Goal: Register for event/course

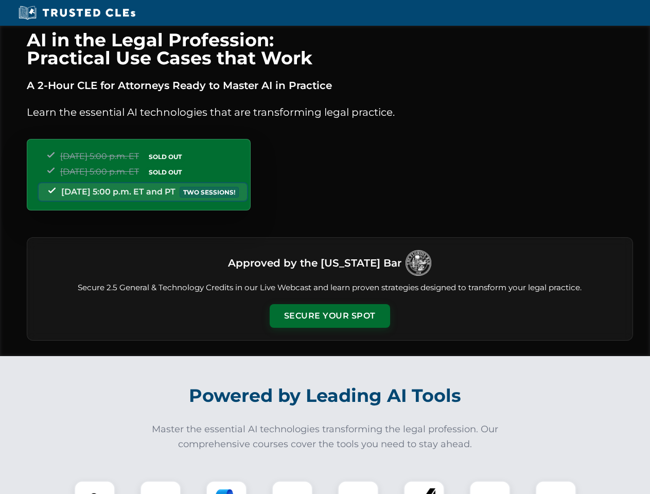
click at [329, 316] on button "Secure Your Spot" at bounding box center [330, 316] width 120 height 24
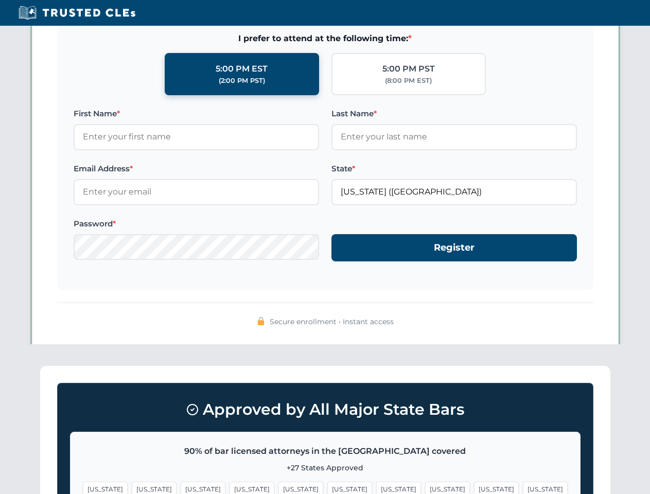
click at [376, 487] on span "[US_STATE]" at bounding box center [398, 488] width 45 height 15
click at [474, 487] on span "[US_STATE]" at bounding box center [496, 488] width 45 height 15
